Goal: Check status: Check status

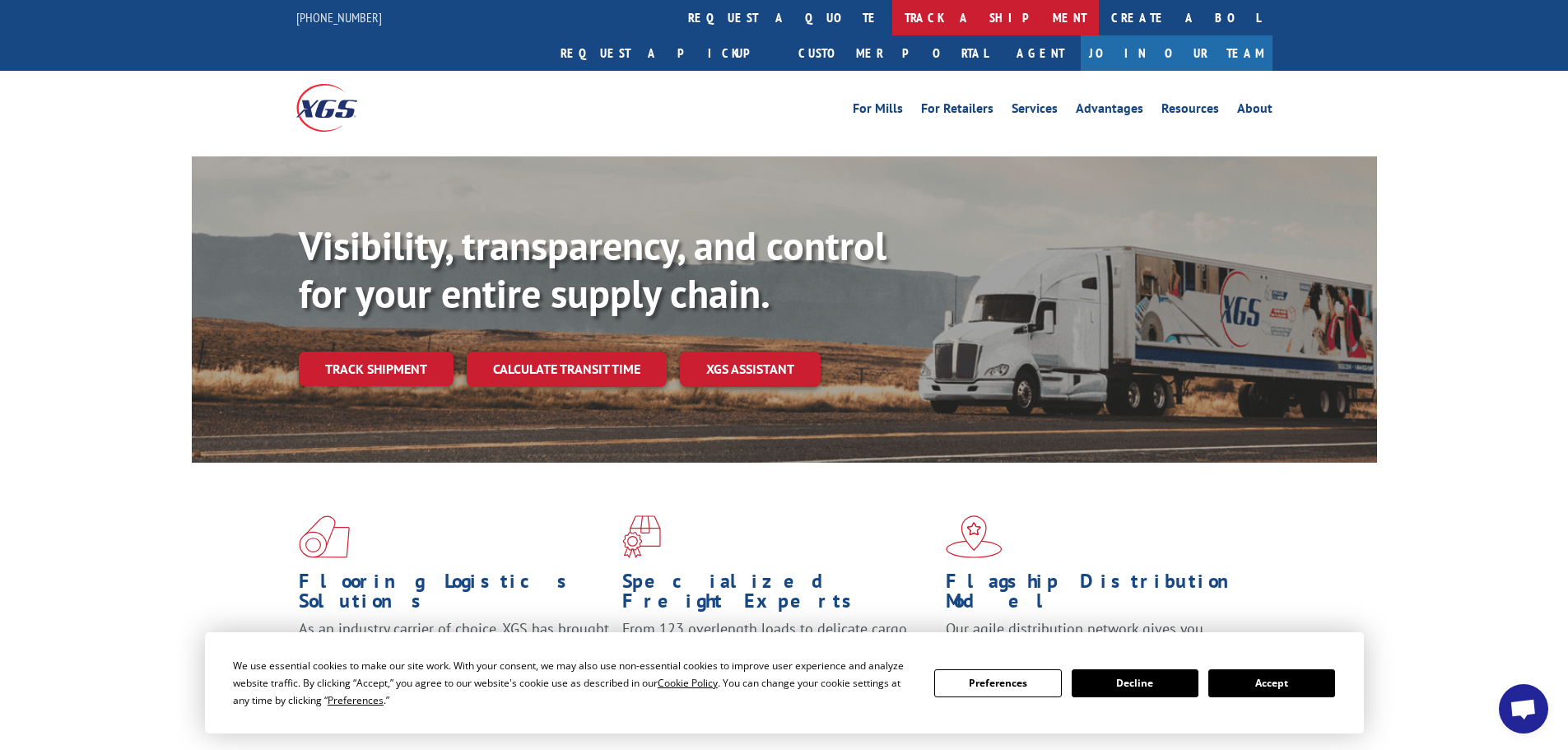
click at [892, 18] on link "track a shipment" at bounding box center [995, 17] width 206 height 35
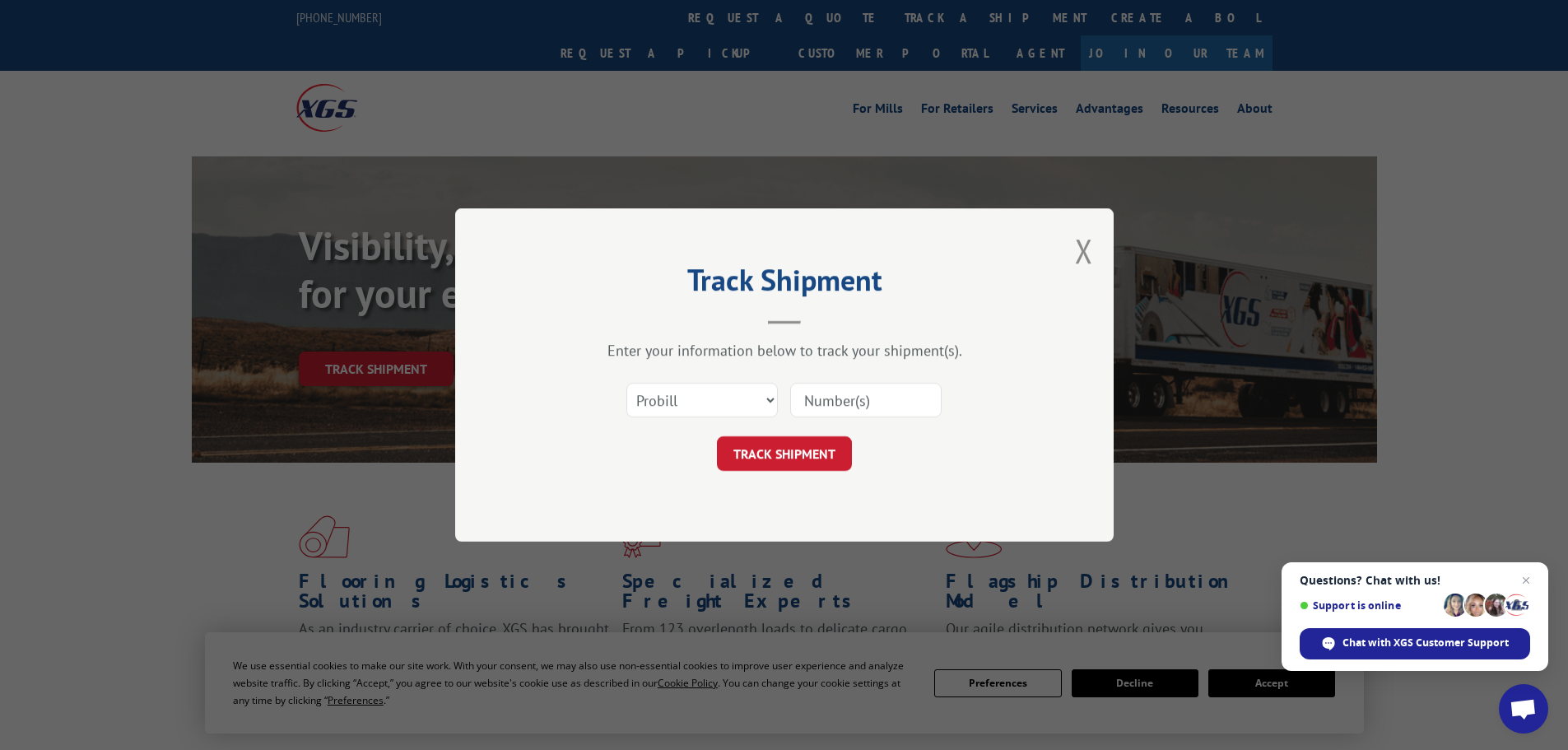
paste input "BOL 6000339"
drag, startPoint x: 837, startPoint y: 408, endPoint x: 761, endPoint y: 415, distance: 76.3
click at [761, 415] on div "Select category... Probill BOL PO BOL 6000339" at bounding box center [784, 399] width 494 height 54
type input "6000339"
click at [838, 447] on button "TRACK SHIPMENT" at bounding box center [784, 453] width 135 height 34
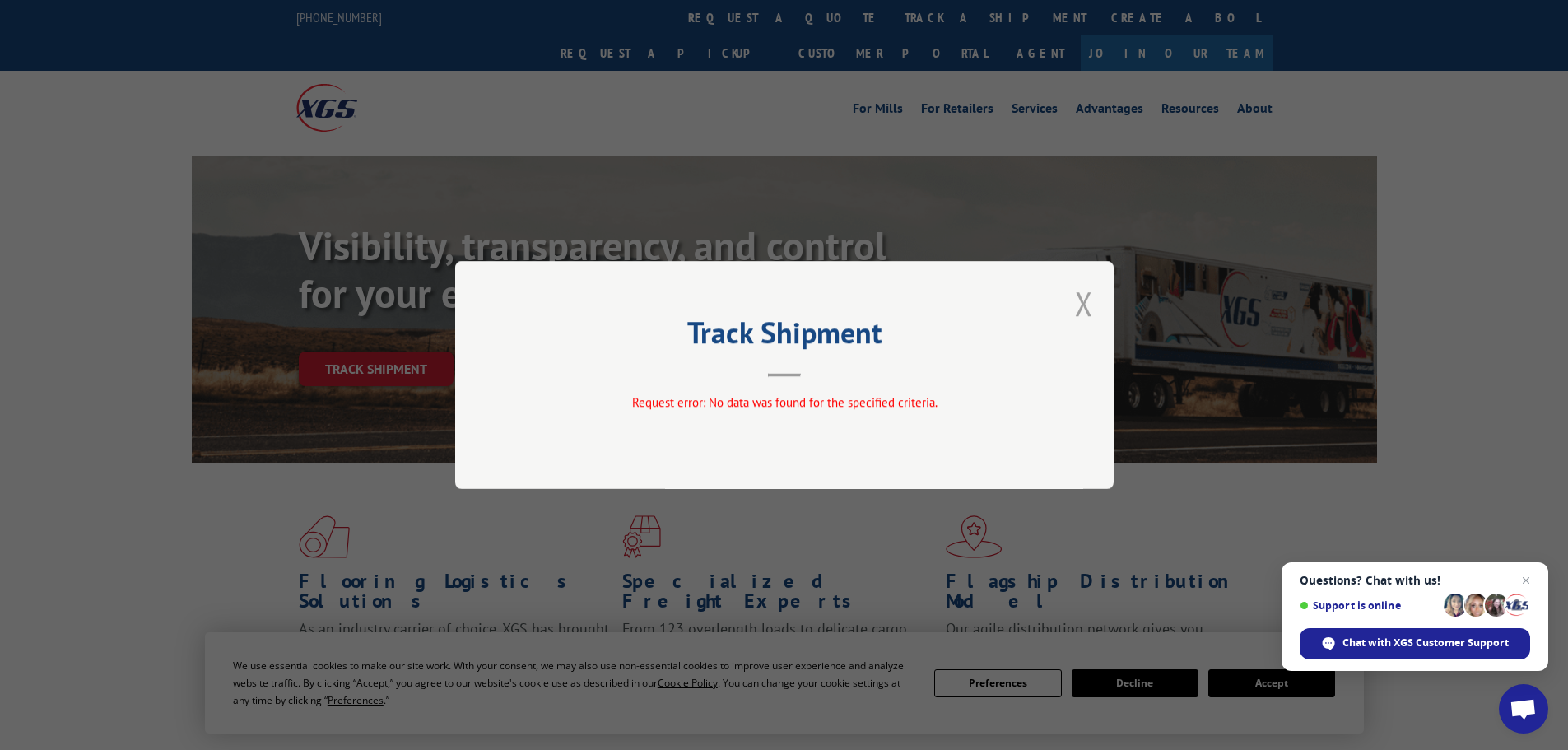
click at [1078, 308] on button "Close modal" at bounding box center [1083, 303] width 18 height 44
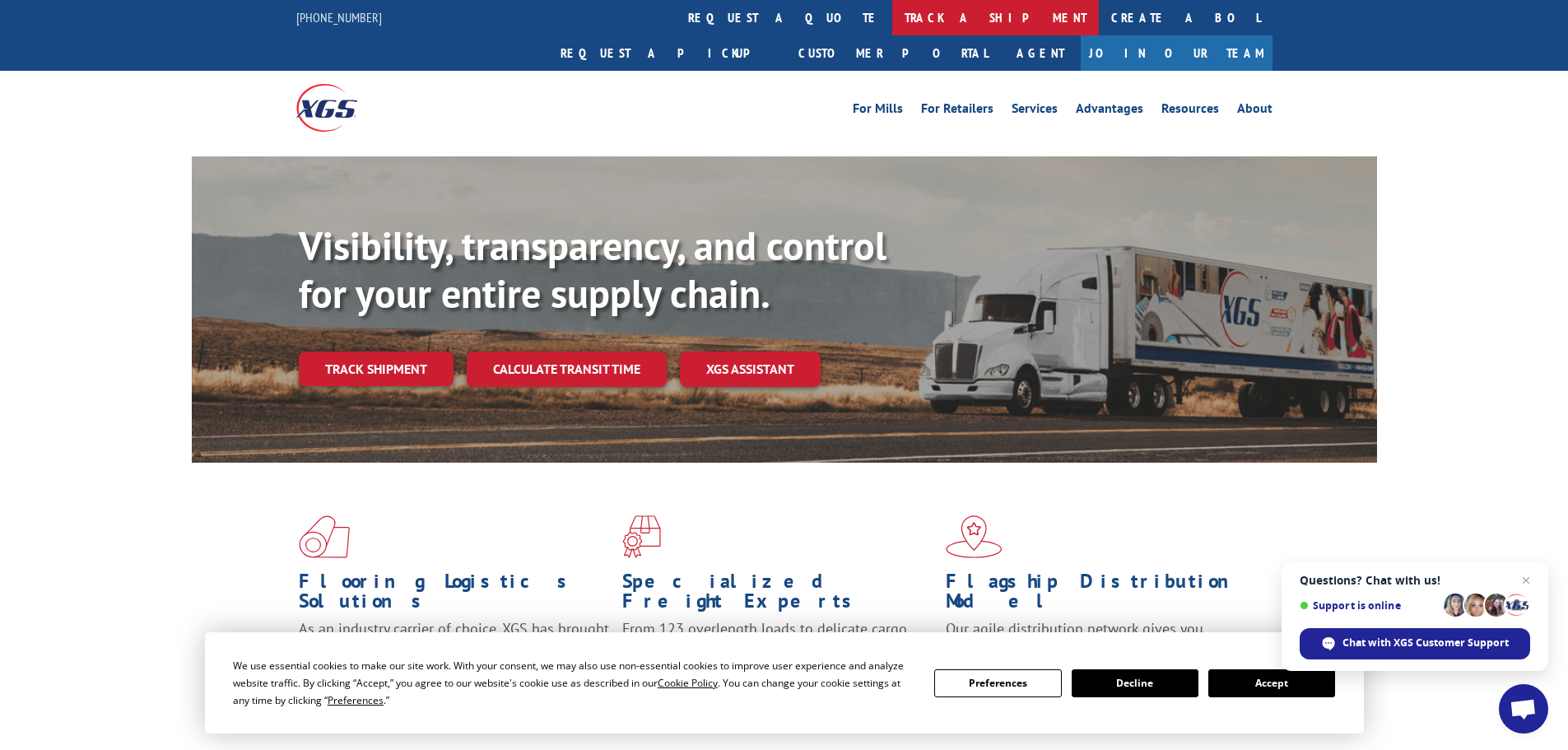
click at [892, 10] on link "track a shipment" at bounding box center [995, 17] width 206 height 35
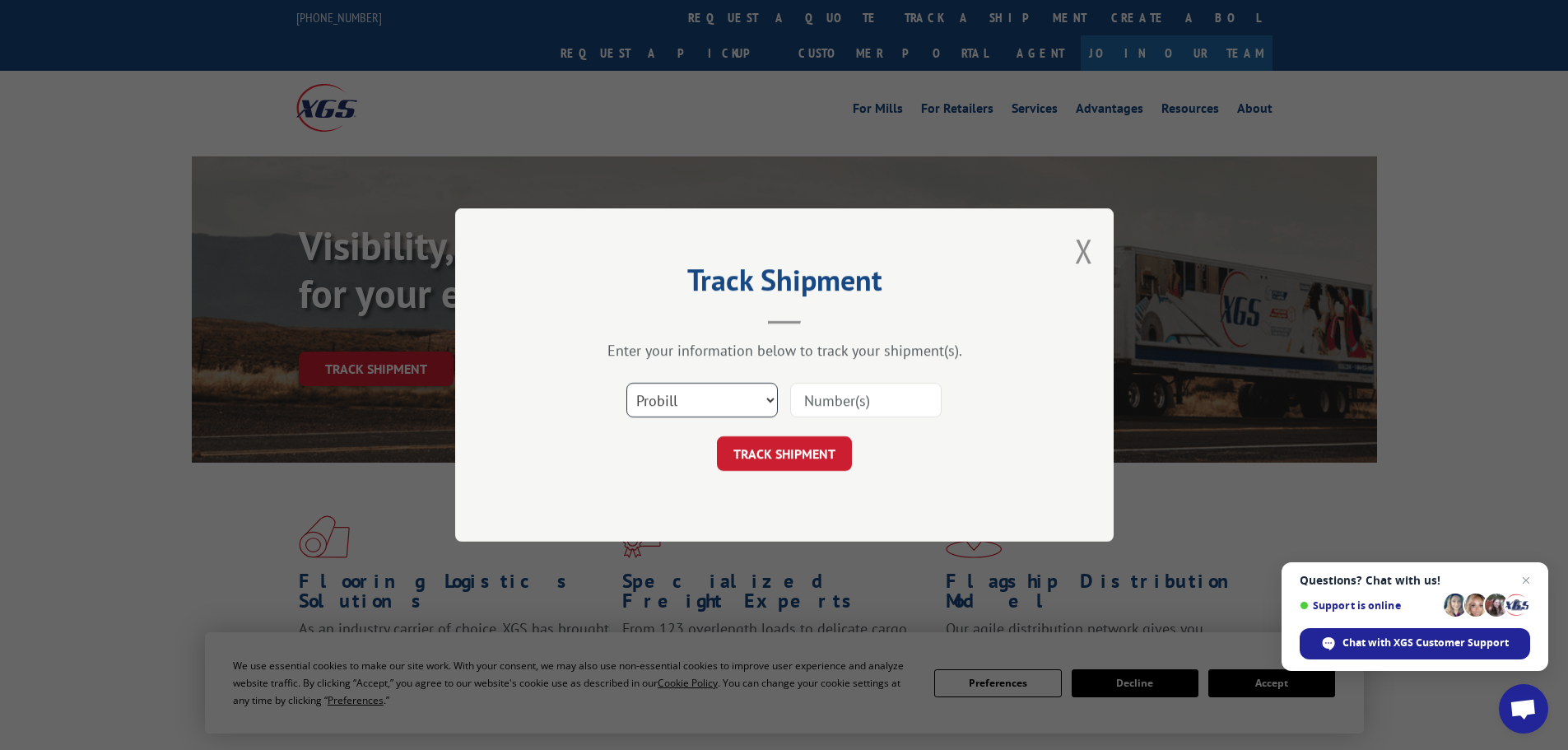
click at [754, 407] on select "Select category... Probill BOL PO" at bounding box center [702, 400] width 152 height 34
select select "bol"
click at [627, 383] on select "Select category... Probill BOL PO" at bounding box center [702, 400] width 152 height 34
click at [839, 396] on input at bounding box center [866, 400] width 152 height 34
paste input "BOL 6000339"
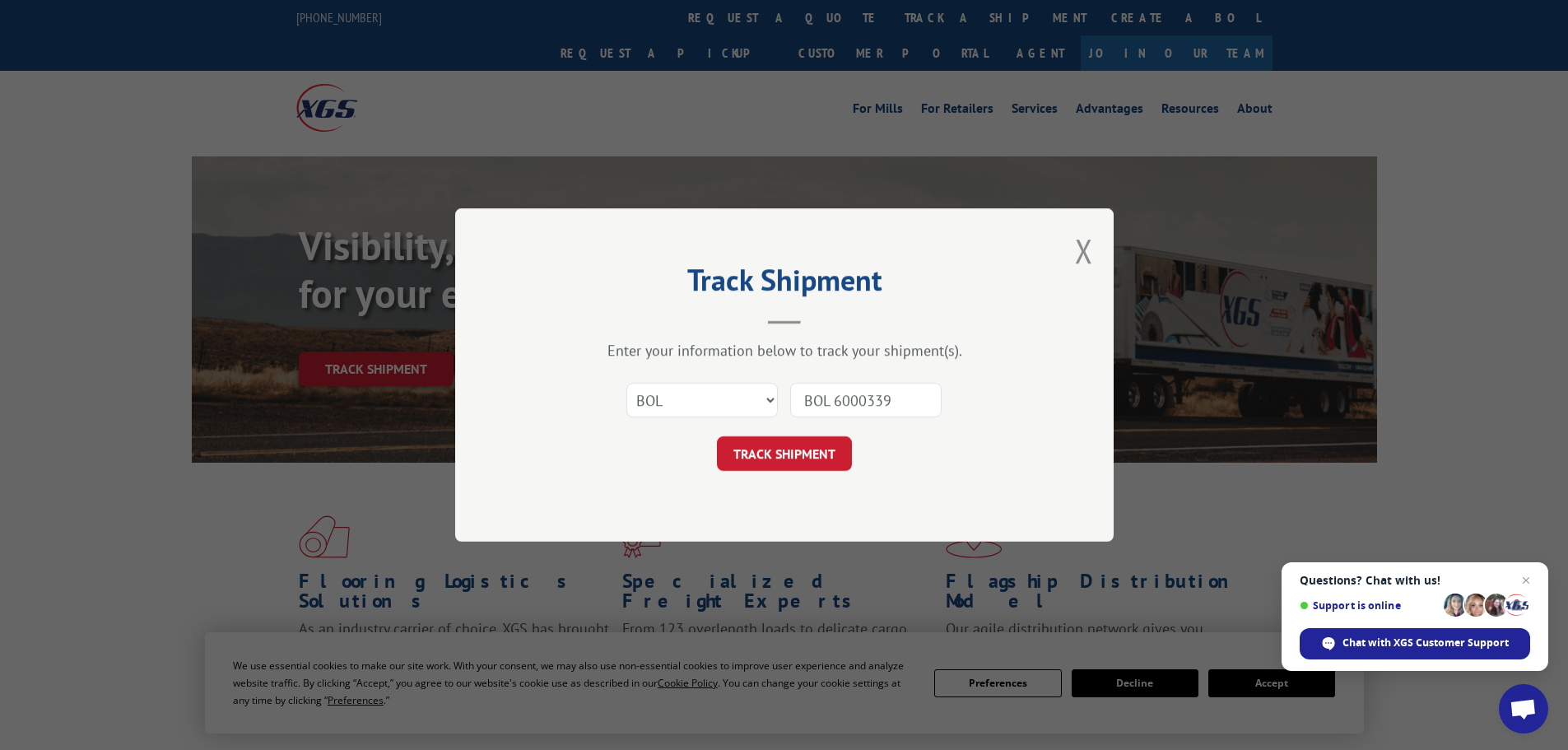
drag, startPoint x: 836, startPoint y: 402, endPoint x: 791, endPoint y: 412, distance: 46.1
click at [791, 412] on input "BOL 6000339" at bounding box center [866, 400] width 152 height 34
type input "6000339"
click at [816, 441] on button "TRACK SHIPMENT" at bounding box center [784, 453] width 135 height 34
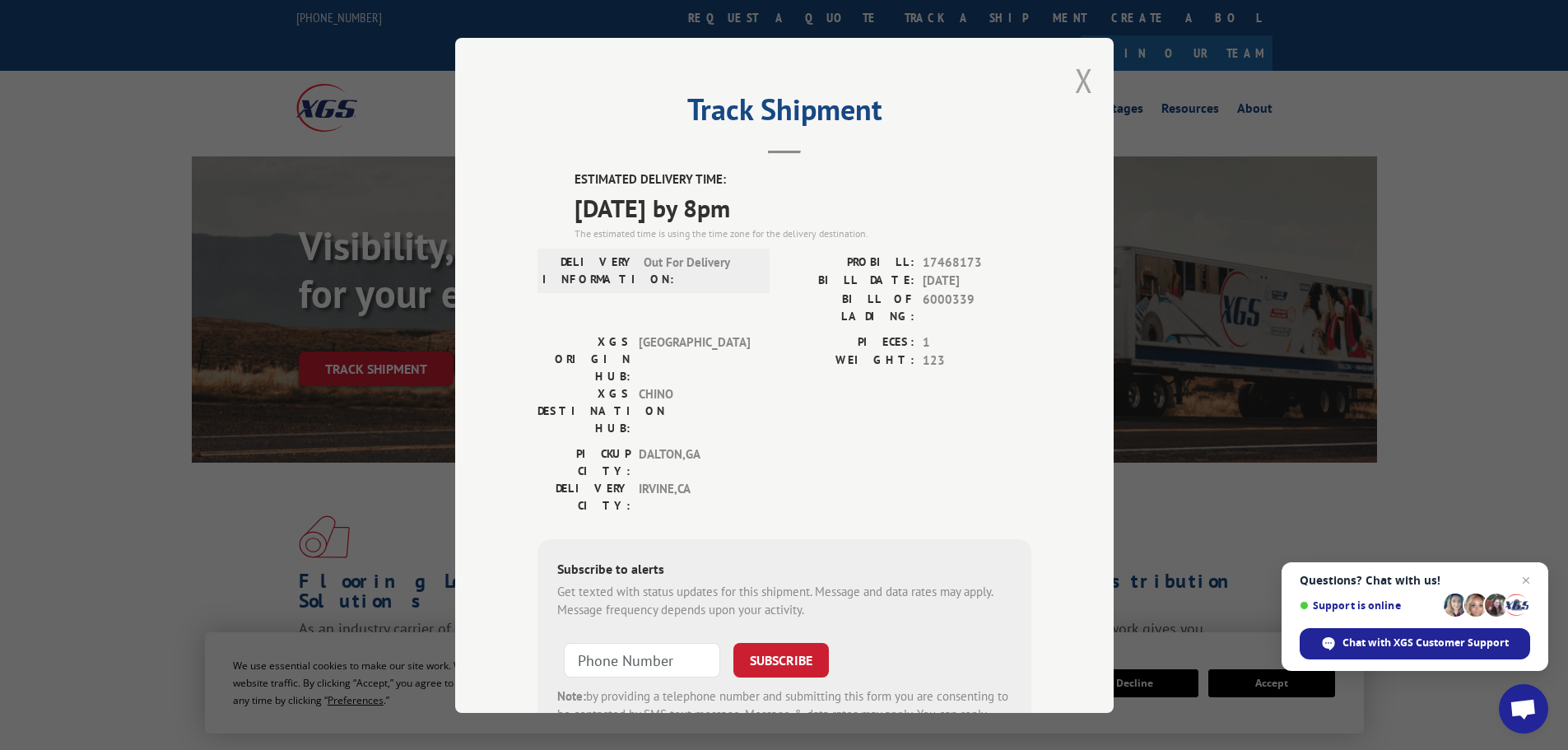
click at [1075, 88] on button "Close modal" at bounding box center [1083, 80] width 18 height 44
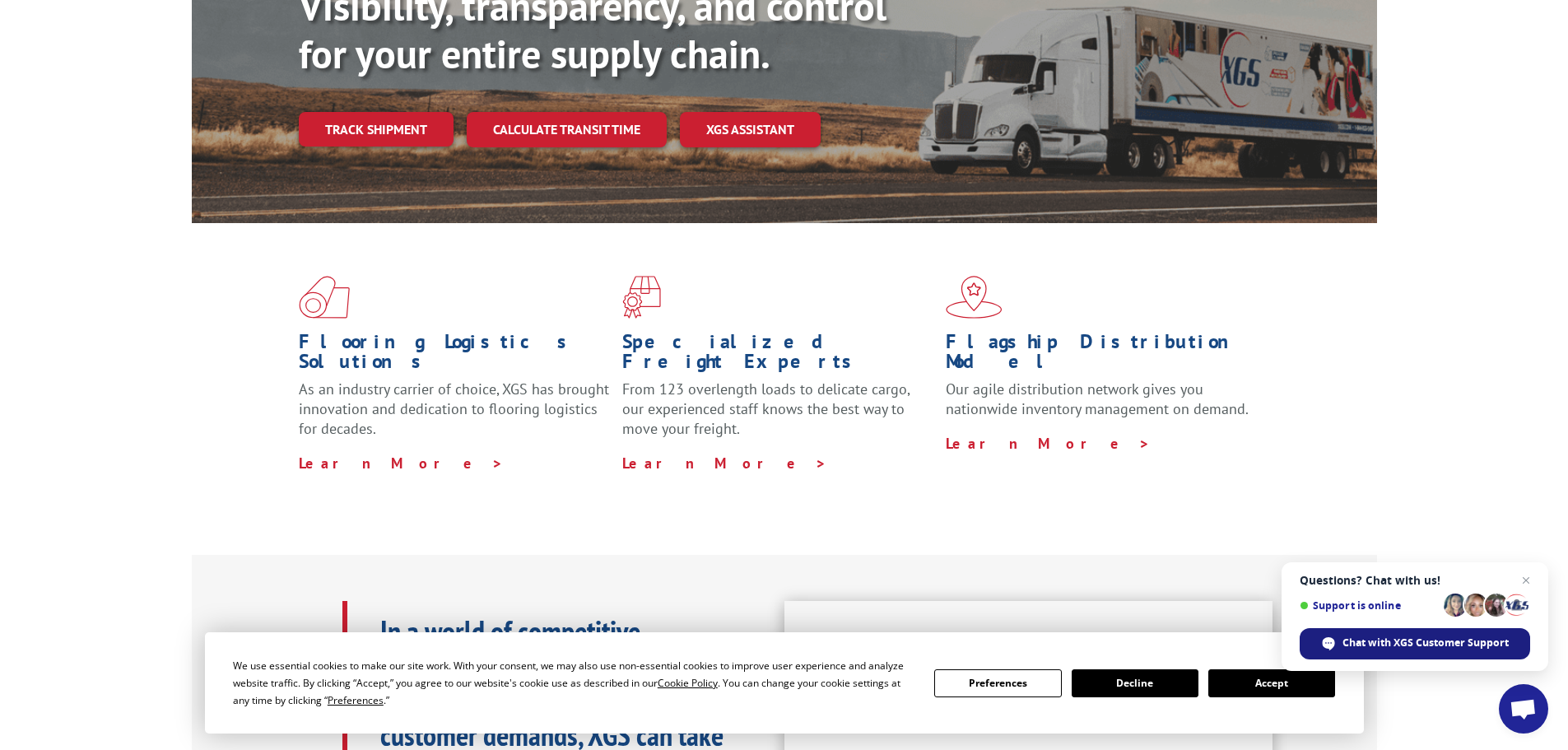
scroll to position [247, 0]
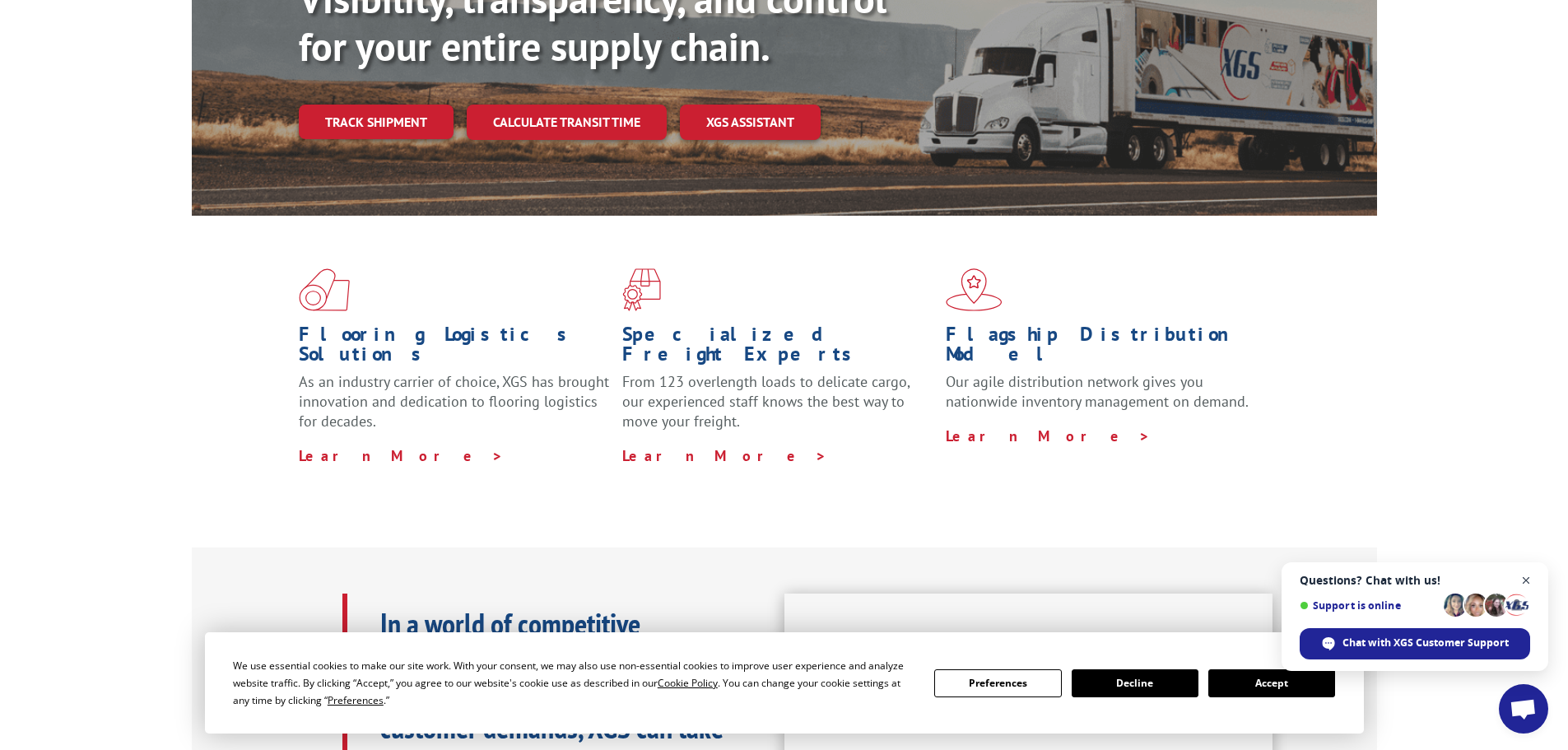
click at [1529, 580] on span "Close chat" at bounding box center [1527, 580] width 21 height 21
